Goal: Find specific page/section: Find specific page/section

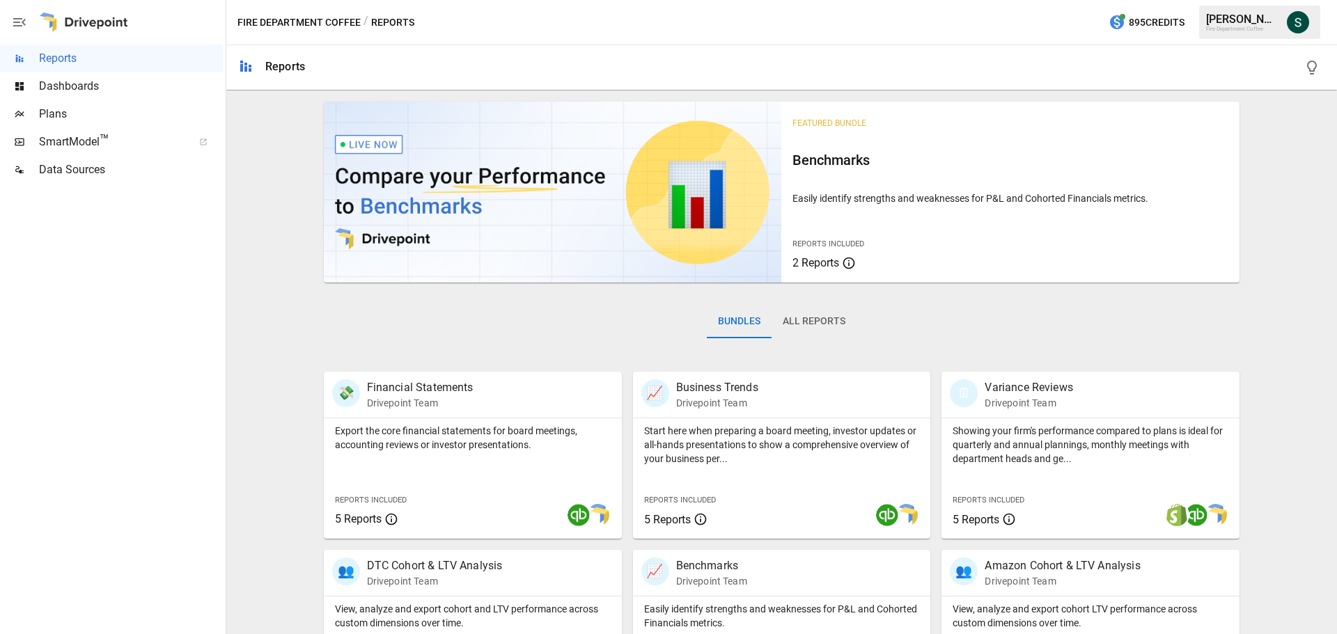
click at [78, 110] on span "Plans" at bounding box center [131, 114] width 184 height 17
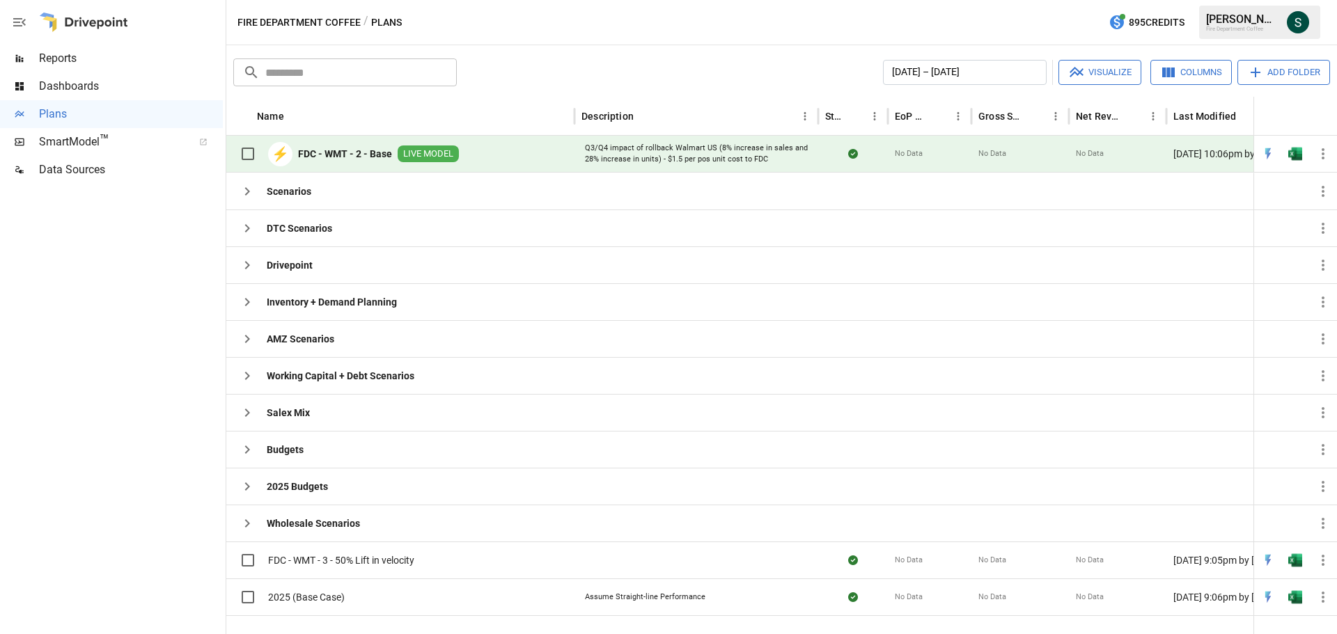
click at [353, 145] on div "⚡ FDC - WMT - 2 - Base LIVE MODEL" at bounding box center [346, 153] width 226 height 29
click at [444, 150] on span "LIVE MODEL" at bounding box center [427, 154] width 61 height 13
click at [342, 151] on b "FDC - WMT - 2 - Base" at bounding box center [345, 154] width 94 height 14
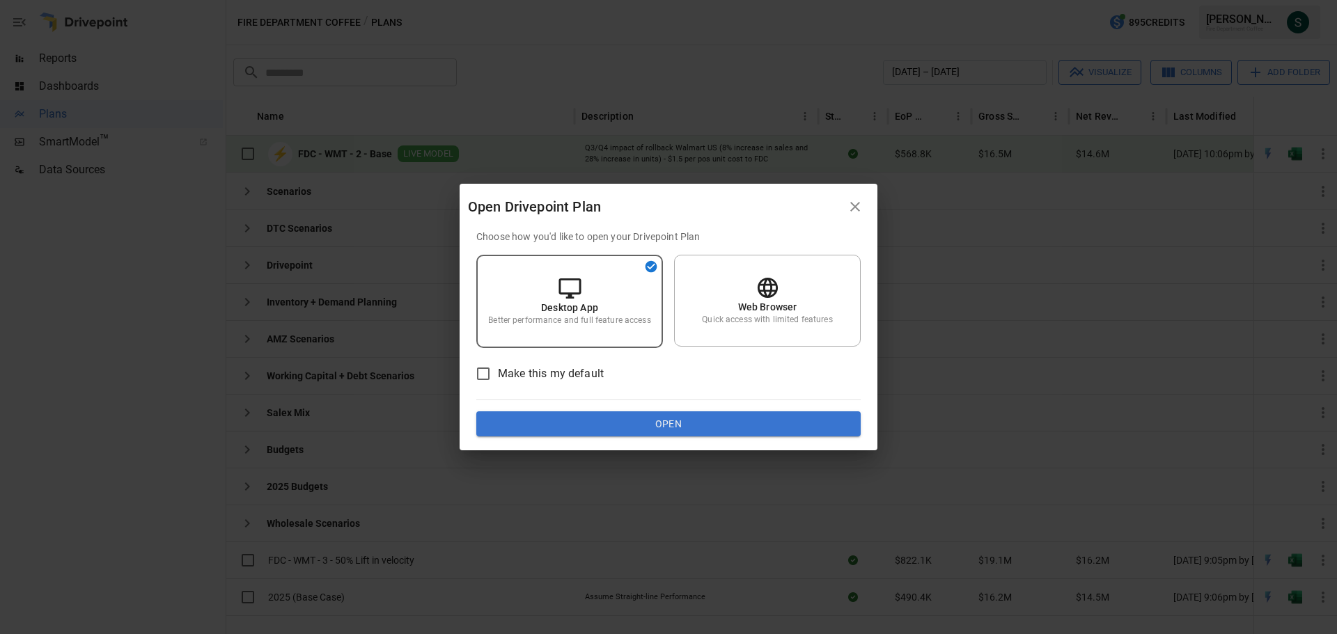
click at [342, 151] on div "Open Drivepoint Plan Choose how you'd like to open your Drivepoint Plan Desktop…" at bounding box center [668, 317] width 1337 height 634
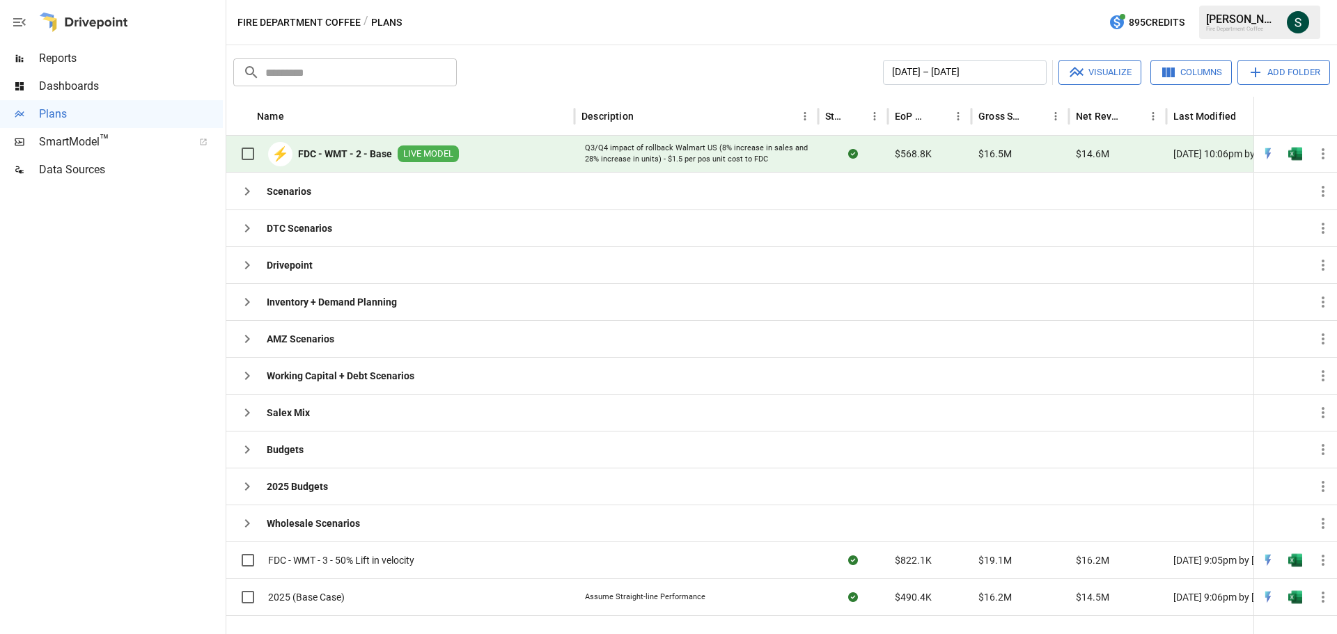
click at [304, 152] on b "FDC - WMT - 2 - Base" at bounding box center [345, 154] width 94 height 14
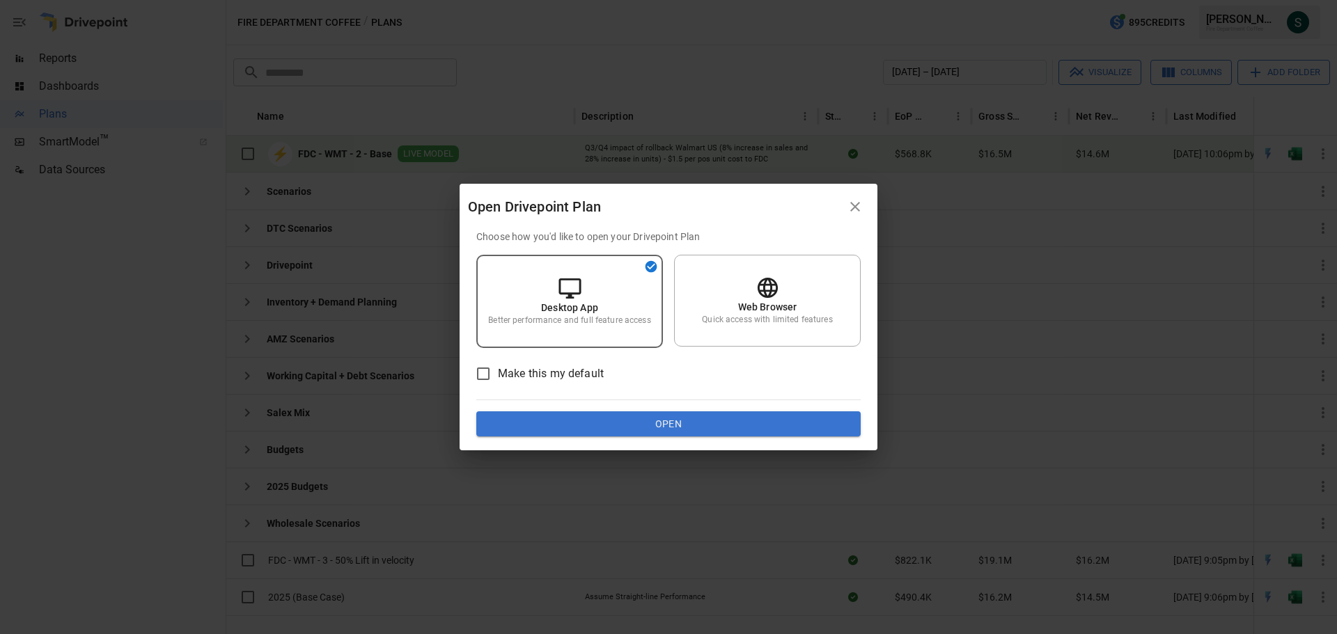
click at [559, 375] on span "Make this my default" at bounding box center [551, 373] width 106 height 17
click at [804, 317] on p "Quick access with limited features" at bounding box center [767, 320] width 130 height 12
click at [730, 421] on button "Open" at bounding box center [668, 423] width 384 height 25
